Goal: Task Accomplishment & Management: Manage account settings

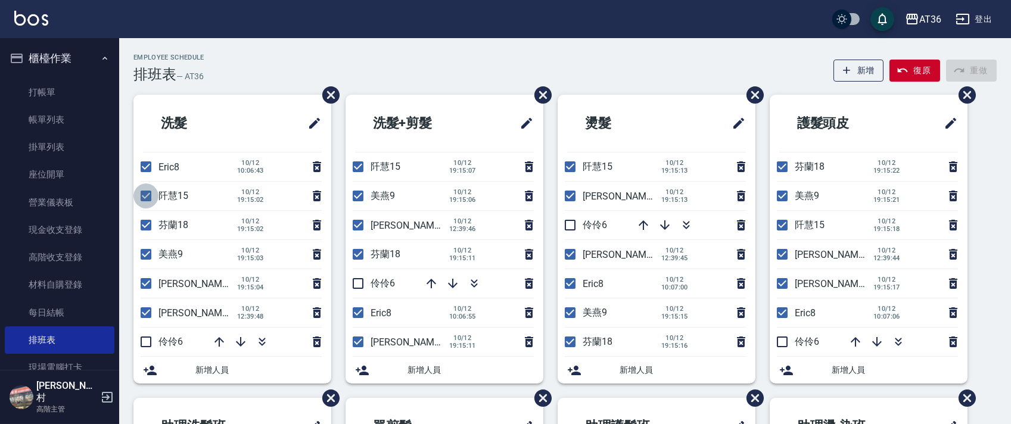
click at [149, 193] on input "checkbox" at bounding box center [145, 195] width 25 height 25
checkbox input "false"
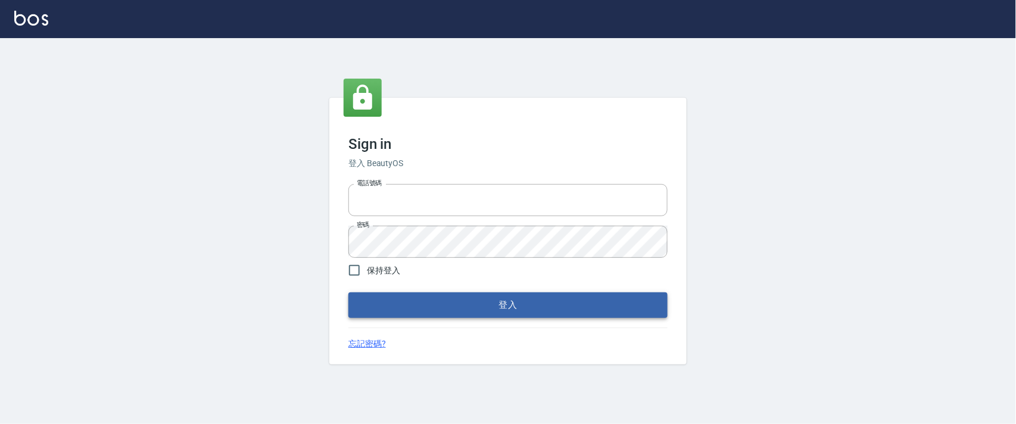
type input "0927987640"
click at [540, 310] on button "登入" at bounding box center [507, 304] width 319 height 25
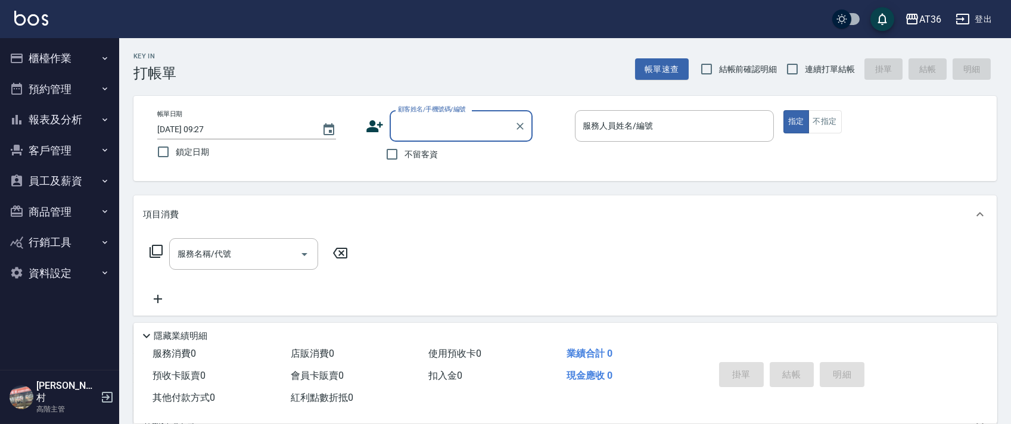
click at [104, 60] on icon "button" at bounding box center [105, 59] width 10 height 10
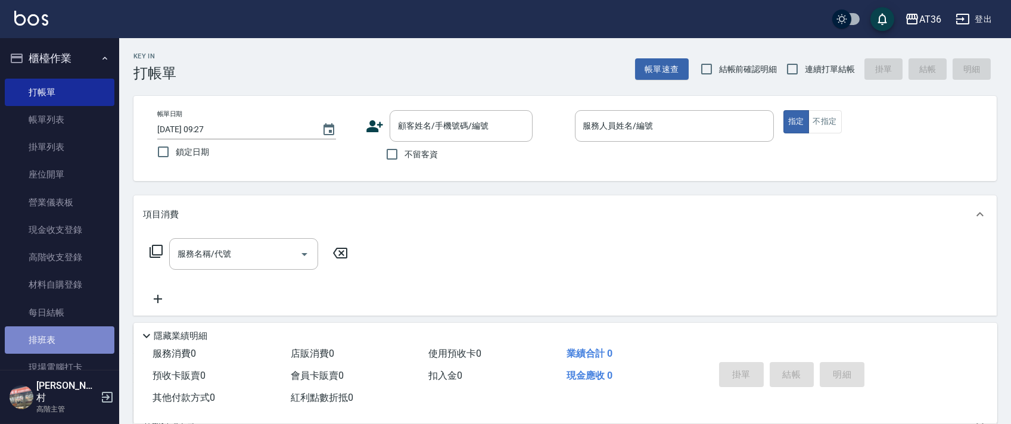
click at [83, 338] on link "排班表" at bounding box center [60, 339] width 110 height 27
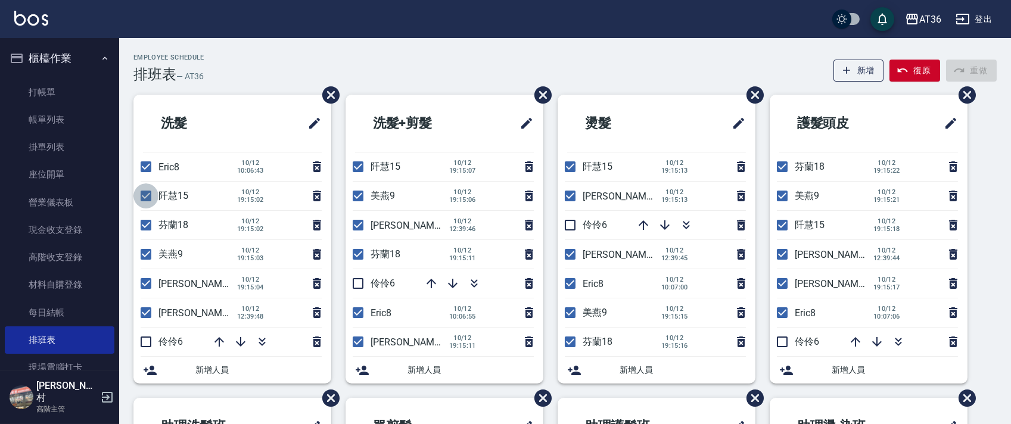
click at [146, 194] on input "checkbox" at bounding box center [145, 195] width 25 height 25
checkbox input "false"
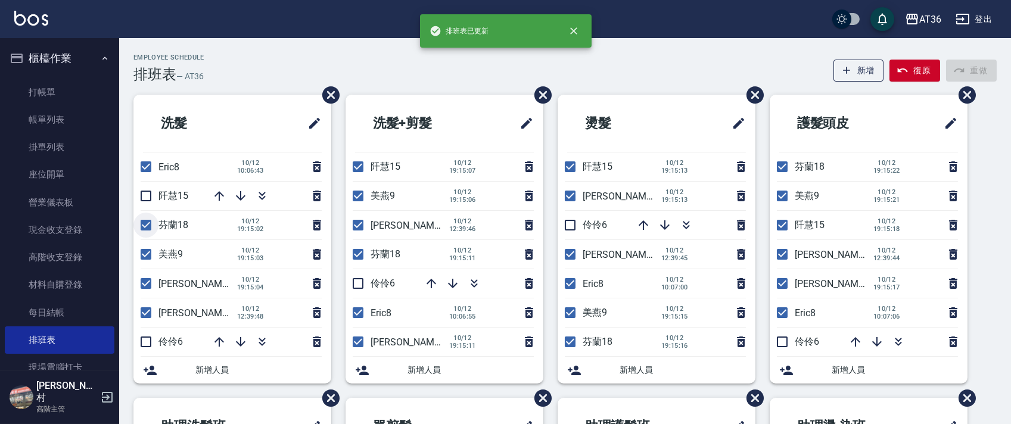
click at [145, 224] on input "checkbox" at bounding box center [145, 225] width 25 height 25
checkbox input "false"
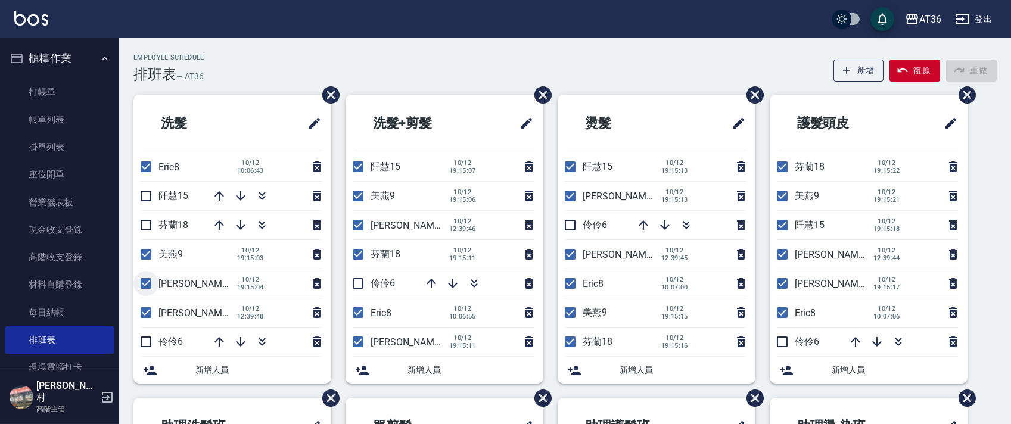
click at [142, 279] on input "checkbox" at bounding box center [145, 283] width 25 height 25
checkbox input "false"
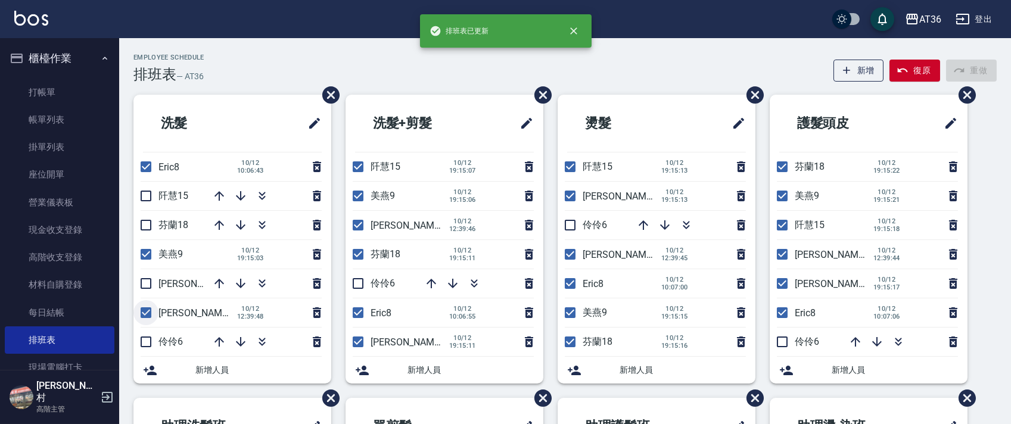
click at [142, 307] on input "checkbox" at bounding box center [145, 312] width 25 height 25
checkbox input "false"
click at [144, 339] on input "checkbox" at bounding box center [145, 341] width 25 height 25
checkbox input "true"
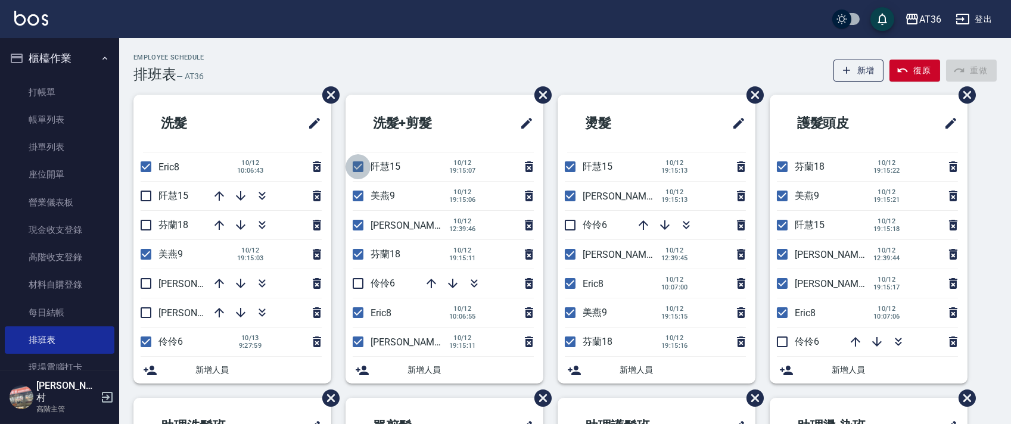
click at [357, 165] on input "checkbox" at bounding box center [357, 166] width 25 height 25
checkbox input "false"
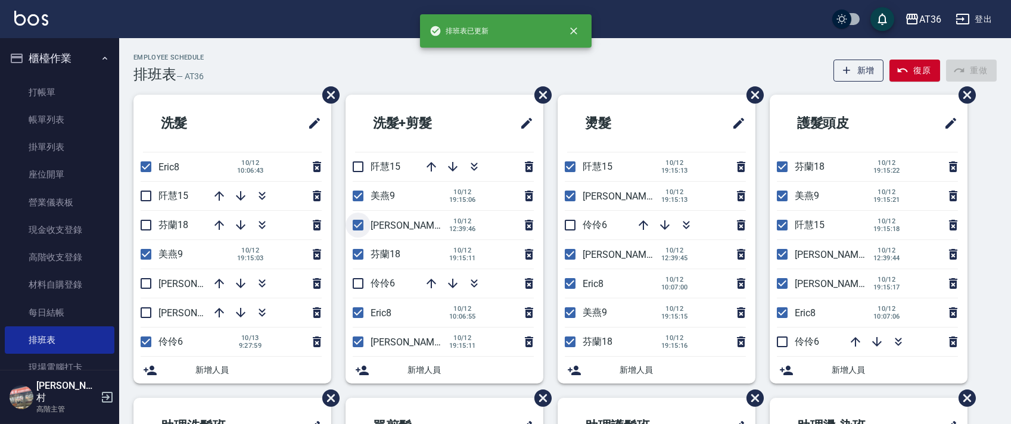
click at [356, 224] on input "checkbox" at bounding box center [357, 225] width 25 height 25
checkbox input "false"
click at [357, 260] on input "checkbox" at bounding box center [357, 254] width 25 height 25
checkbox input "false"
click at [358, 280] on input "checkbox" at bounding box center [357, 283] width 25 height 25
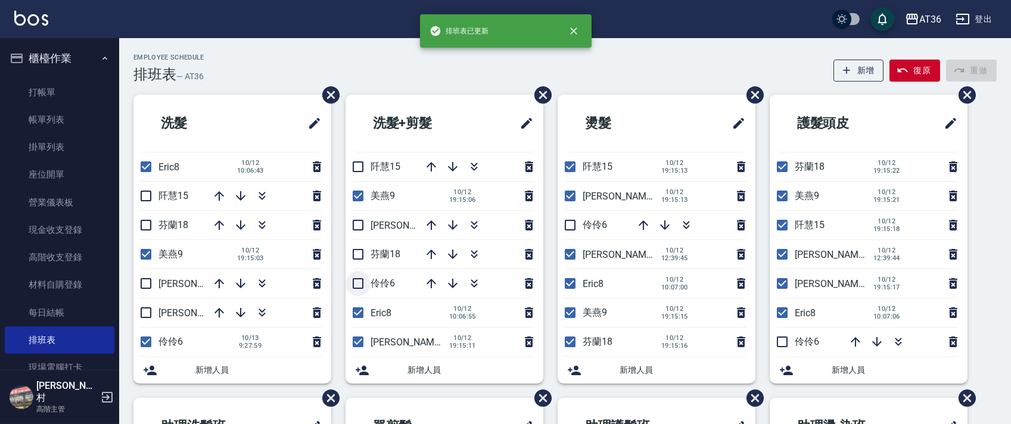
checkbox input "true"
click at [358, 342] on input "checkbox" at bounding box center [357, 341] width 25 height 25
checkbox input "false"
click at [568, 165] on input "checkbox" at bounding box center [569, 166] width 25 height 25
checkbox input "false"
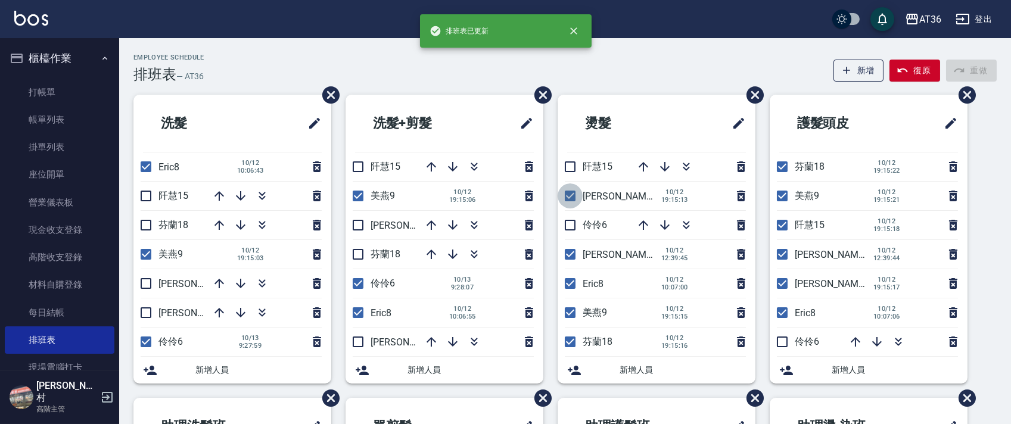
click at [566, 192] on input "checkbox" at bounding box center [569, 195] width 25 height 25
checkbox input "false"
click at [567, 224] on input "checkbox" at bounding box center [569, 225] width 25 height 25
checkbox input "true"
click at [570, 255] on input "checkbox" at bounding box center [569, 254] width 25 height 25
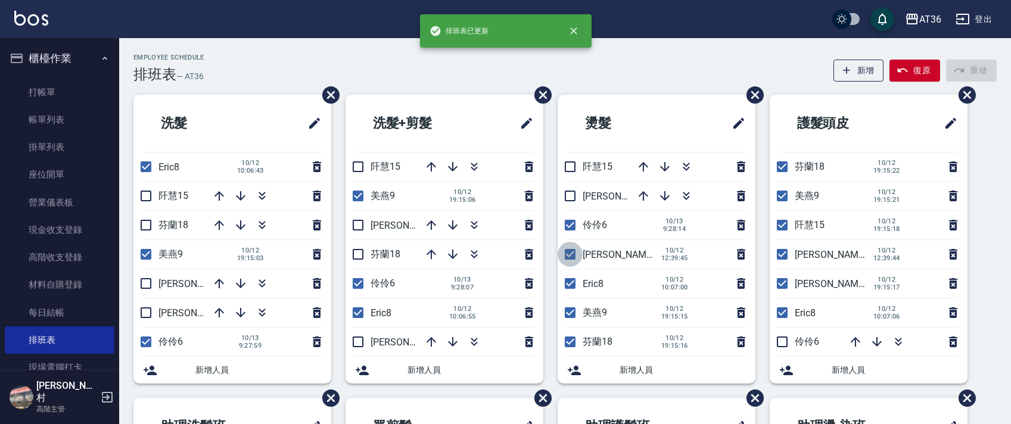
checkbox input "false"
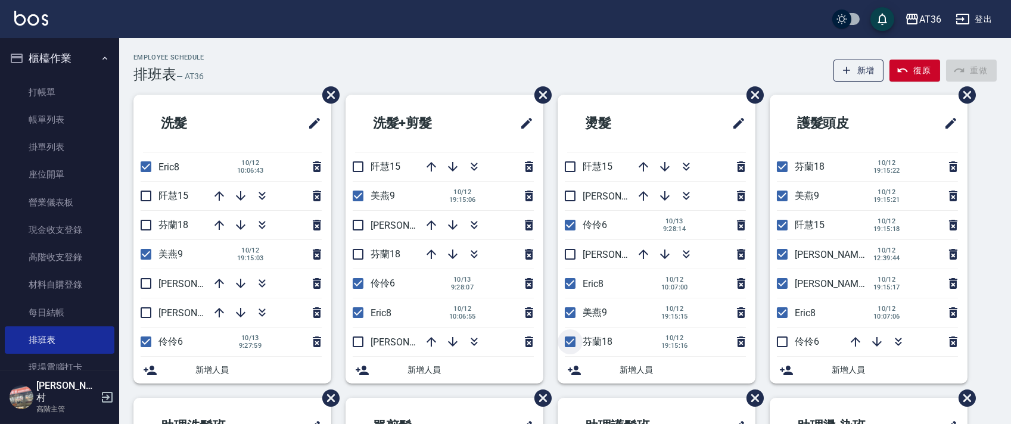
click at [570, 345] on input "checkbox" at bounding box center [569, 341] width 25 height 25
checkbox input "false"
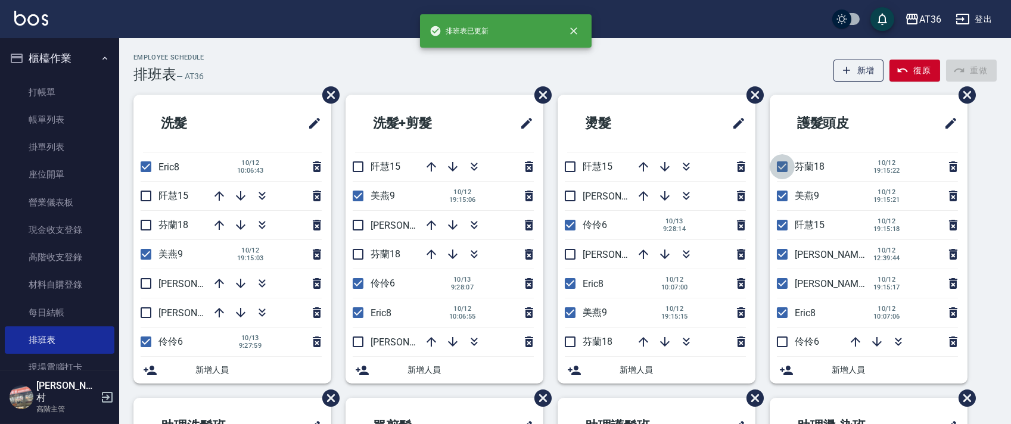
drag, startPoint x: 778, startPoint y: 168, endPoint x: 778, endPoint y: 175, distance: 7.1
click at [778, 167] on input "checkbox" at bounding box center [781, 166] width 25 height 25
checkbox input "false"
drag, startPoint x: 780, startPoint y: 223, endPoint x: 778, endPoint y: 255, distance: 32.2
click at [780, 223] on input "checkbox" at bounding box center [781, 225] width 25 height 25
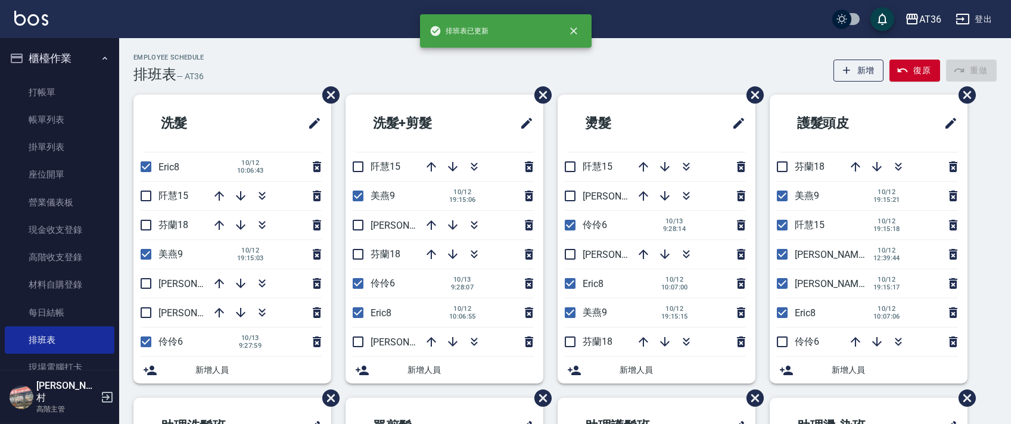
checkbox input "false"
click at [777, 254] on input "checkbox" at bounding box center [781, 254] width 25 height 25
checkbox input "false"
click at [784, 285] on input "checkbox" at bounding box center [781, 283] width 25 height 25
checkbox input "false"
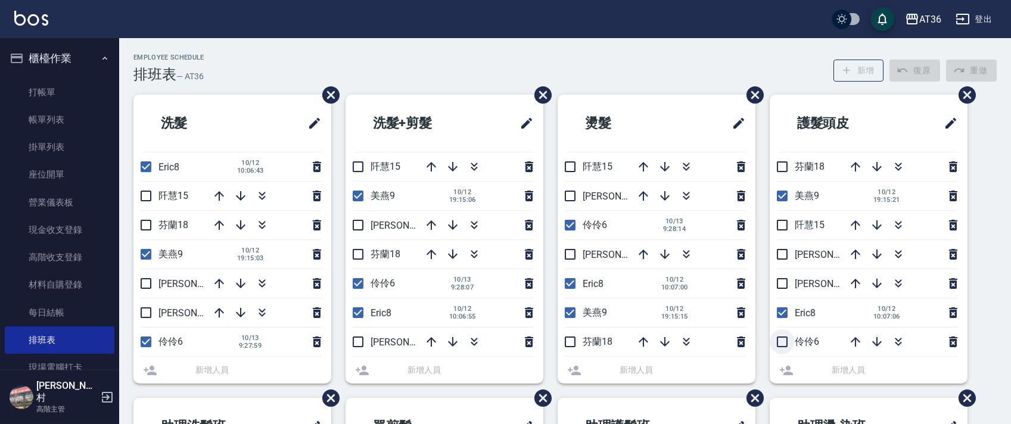
click at [781, 342] on input "checkbox" at bounding box center [781, 341] width 25 height 25
checkbox input "true"
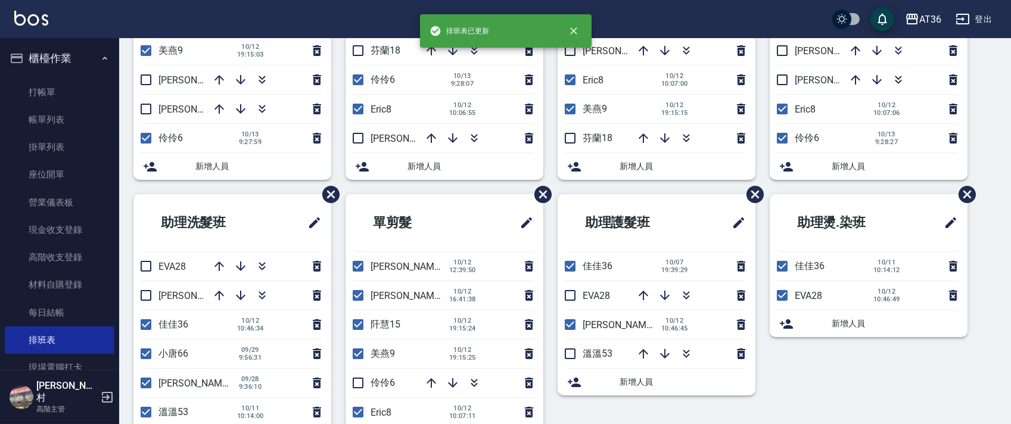
scroll to position [282, 0]
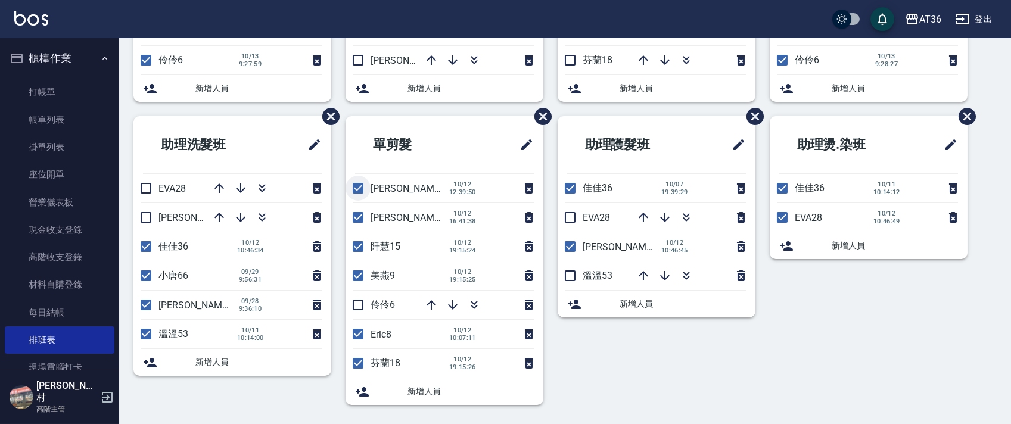
click at [358, 183] on input "checkbox" at bounding box center [357, 188] width 25 height 25
checkbox input "false"
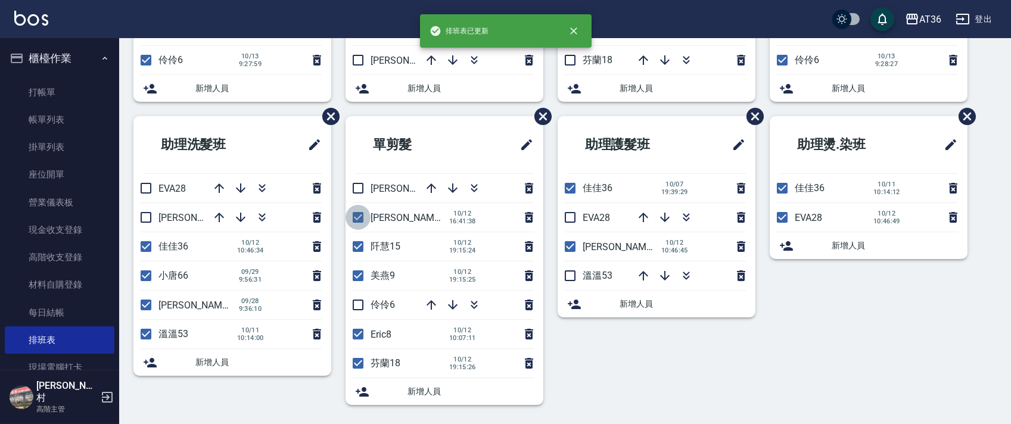
click at [363, 217] on input "checkbox" at bounding box center [357, 217] width 25 height 25
checkbox input "false"
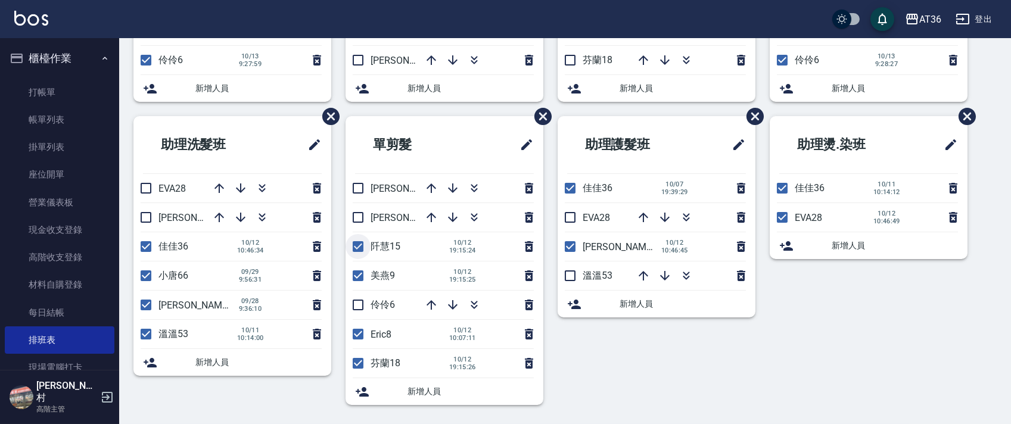
click at [356, 240] on input "checkbox" at bounding box center [357, 246] width 25 height 25
checkbox input "false"
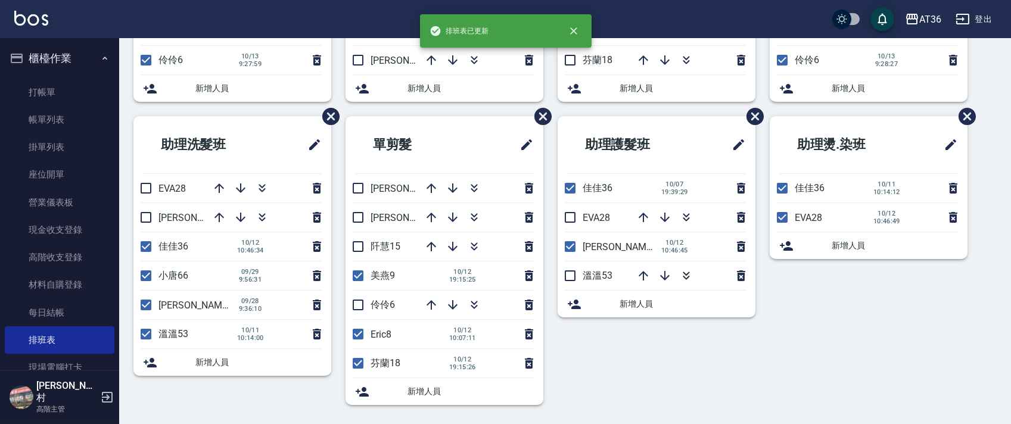
drag, startPoint x: 354, startPoint y: 306, endPoint x: 354, endPoint y: 328, distance: 22.0
click at [354, 305] on input "checkbox" at bounding box center [357, 304] width 25 height 25
checkbox input "true"
click at [359, 365] on input "checkbox" at bounding box center [357, 363] width 25 height 25
checkbox input "false"
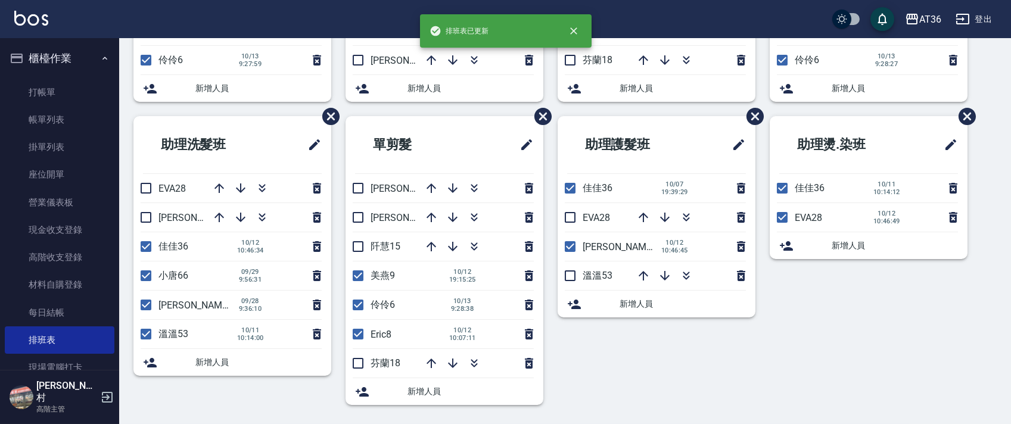
scroll to position [0, 0]
